Goal: Information Seeking & Learning: Check status

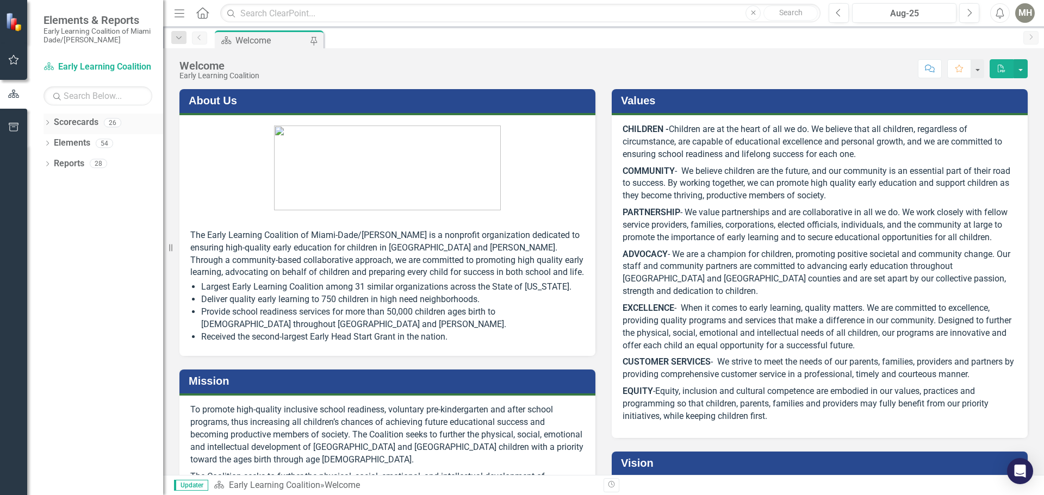
click at [47, 120] on div "Dropdown" at bounding box center [48, 124] width 8 height 9
click at [53, 142] on icon "Dropdown" at bounding box center [53, 143] width 8 height 7
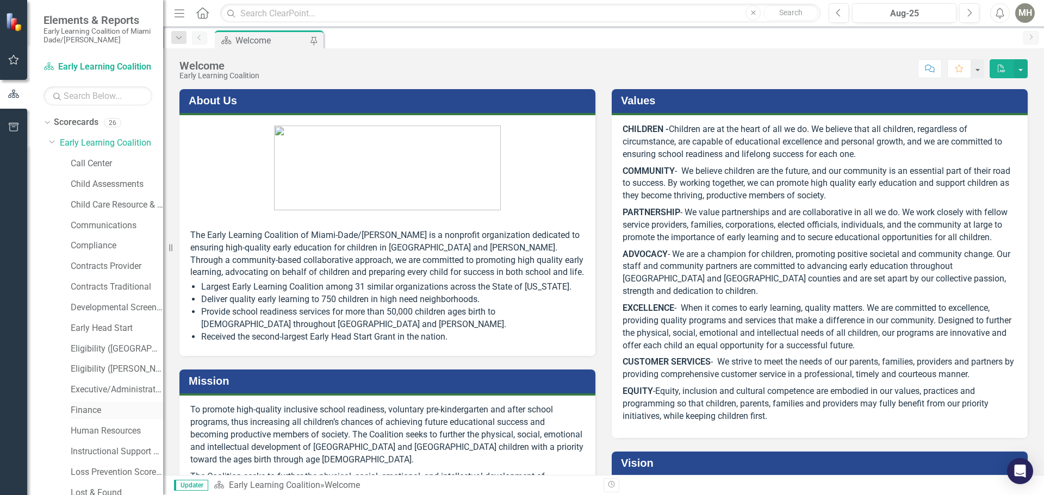
click at [88, 410] on link "Finance" at bounding box center [117, 411] width 92 height 13
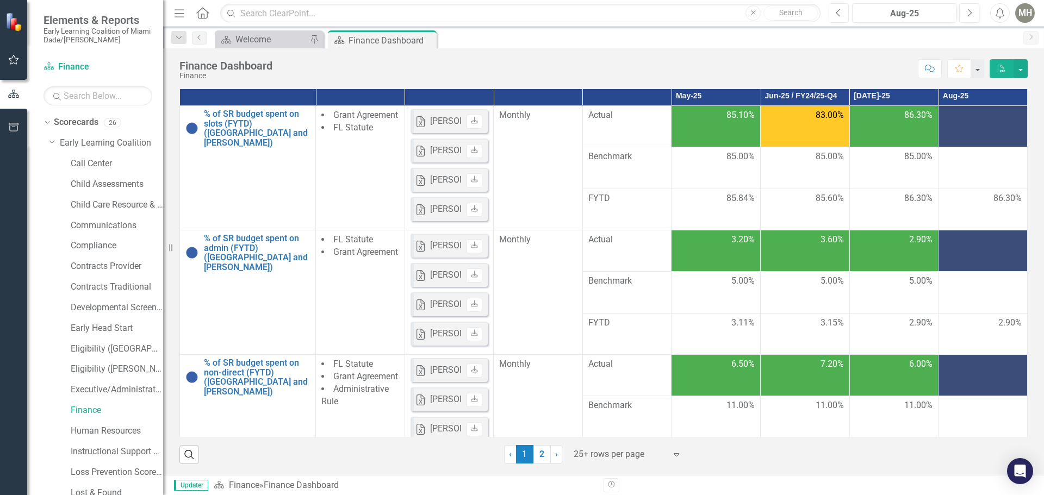
click at [835, 11] on button "Previous" at bounding box center [839, 13] width 20 height 20
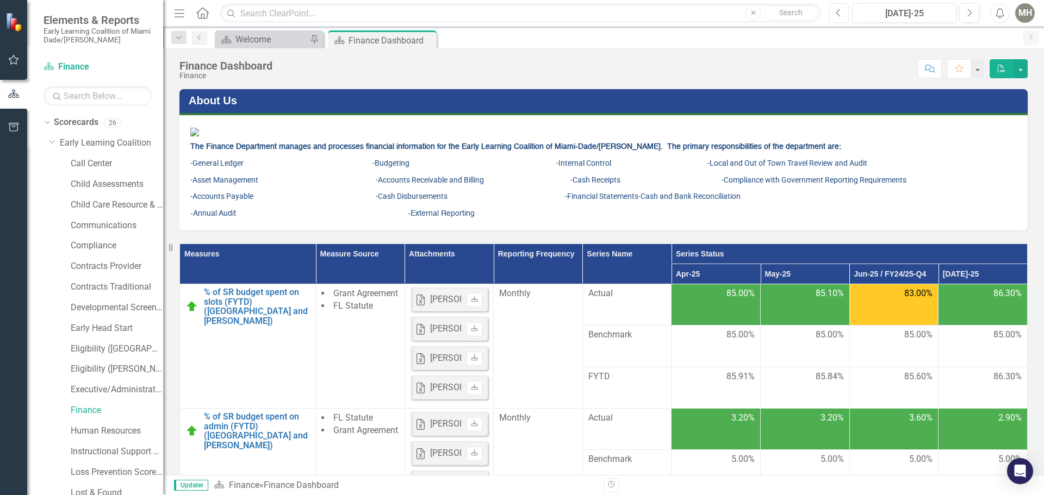
click at [835, 12] on button "Previous" at bounding box center [839, 13] width 20 height 20
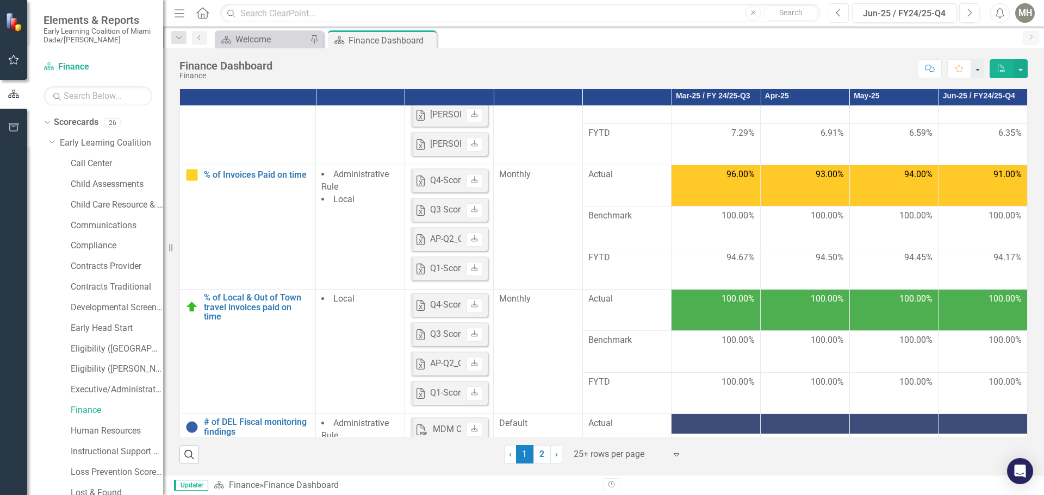
scroll to position [577, 0]
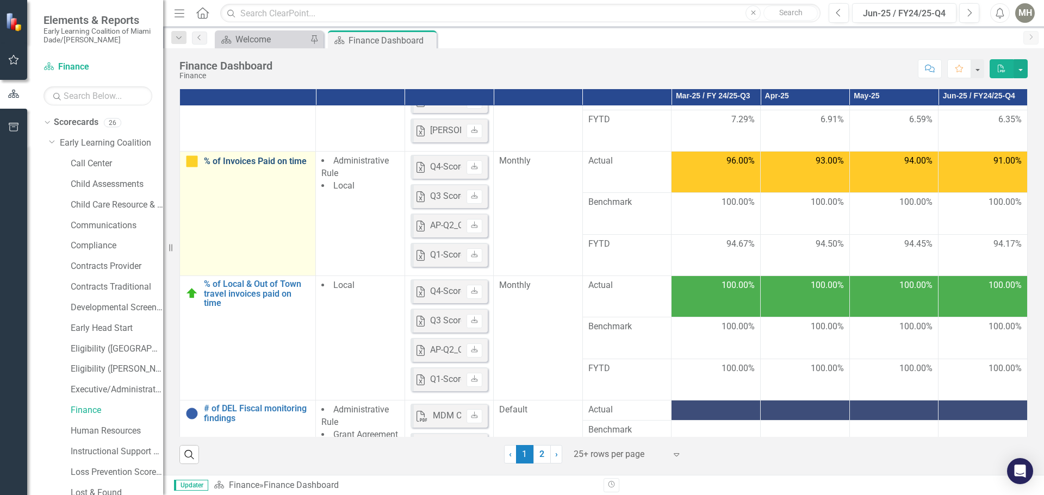
click at [247, 160] on link "% of Invoices Paid on time" at bounding box center [257, 162] width 106 height 10
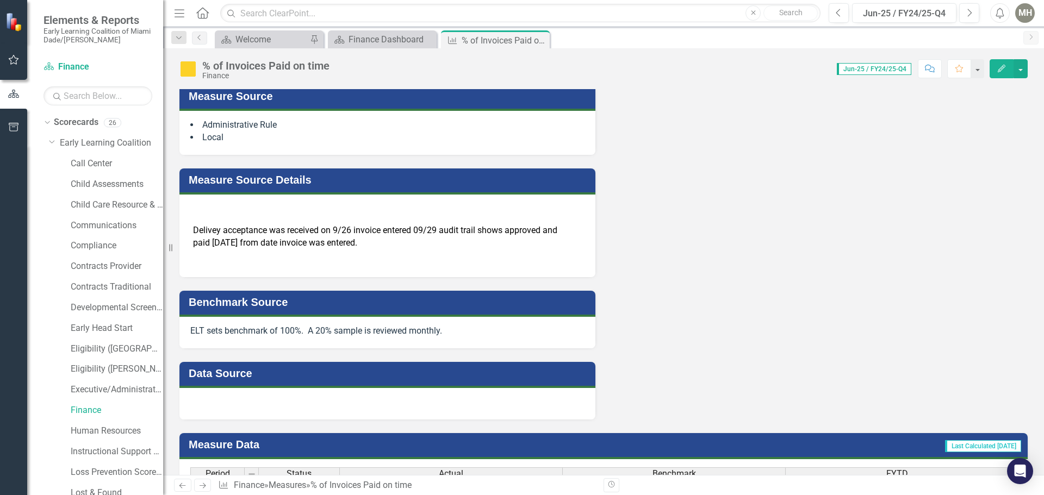
scroll to position [901, 0]
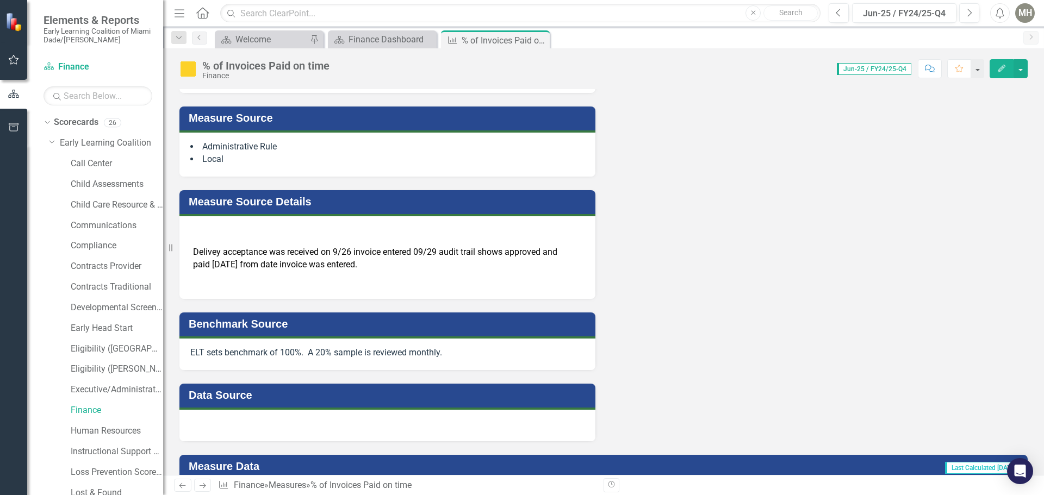
click at [301, 196] on h3 "Measure Source Details" at bounding box center [389, 202] width 401 height 12
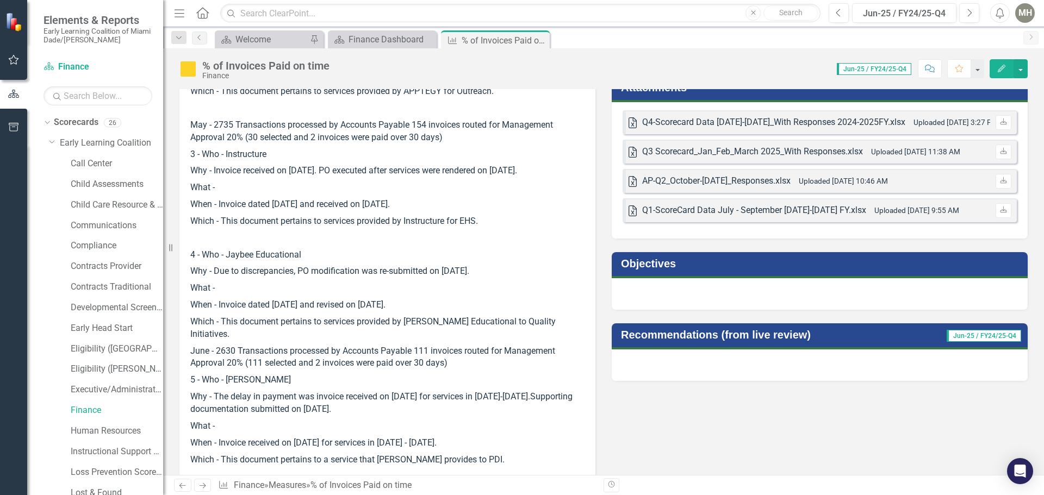
scroll to position [378, 0]
